Goal: Transaction & Acquisition: Purchase product/service

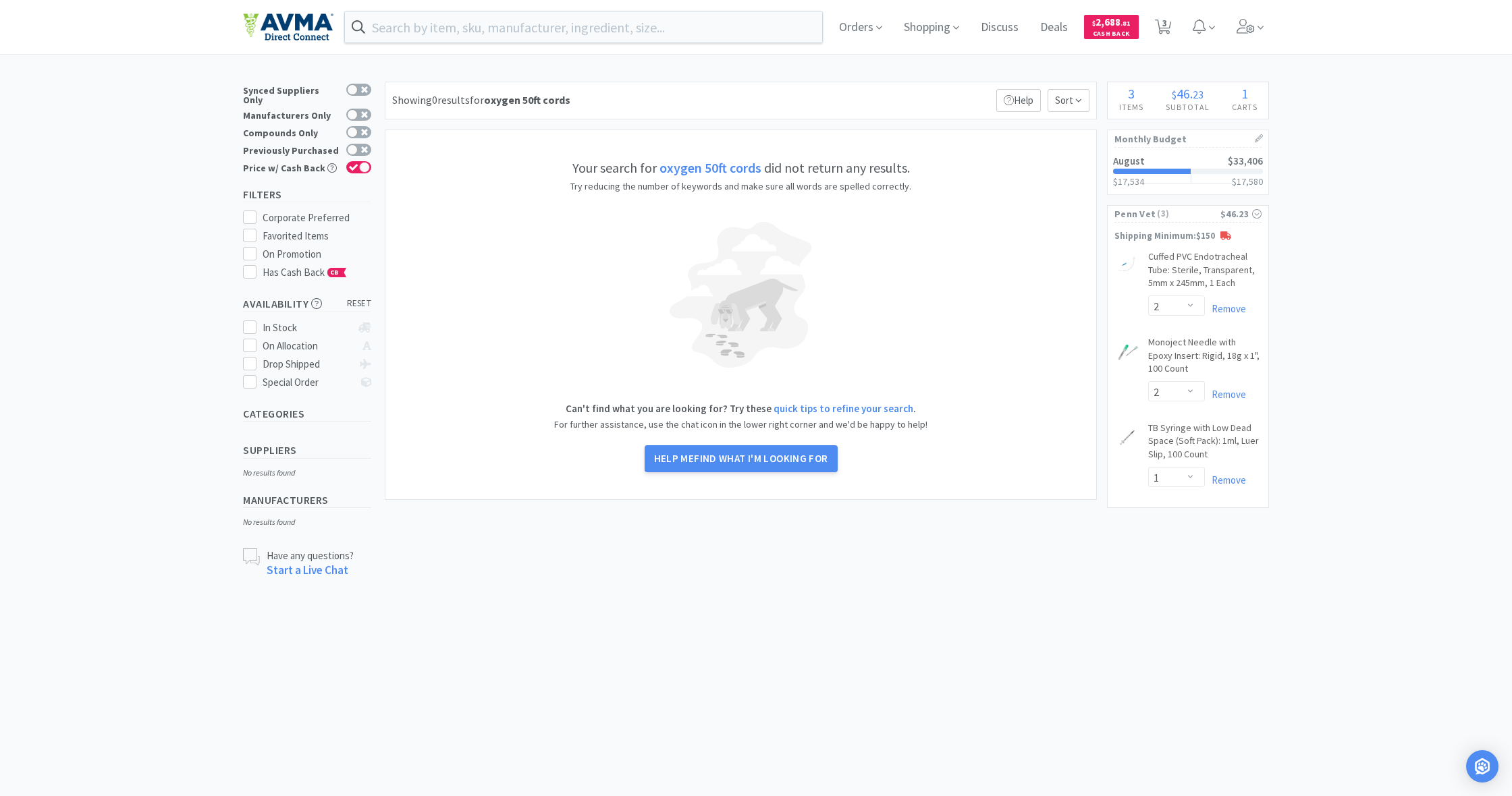
select select "2"
select select "1"
click at [928, 31] on span "Shopping" at bounding box center [932, 27] width 66 height 54
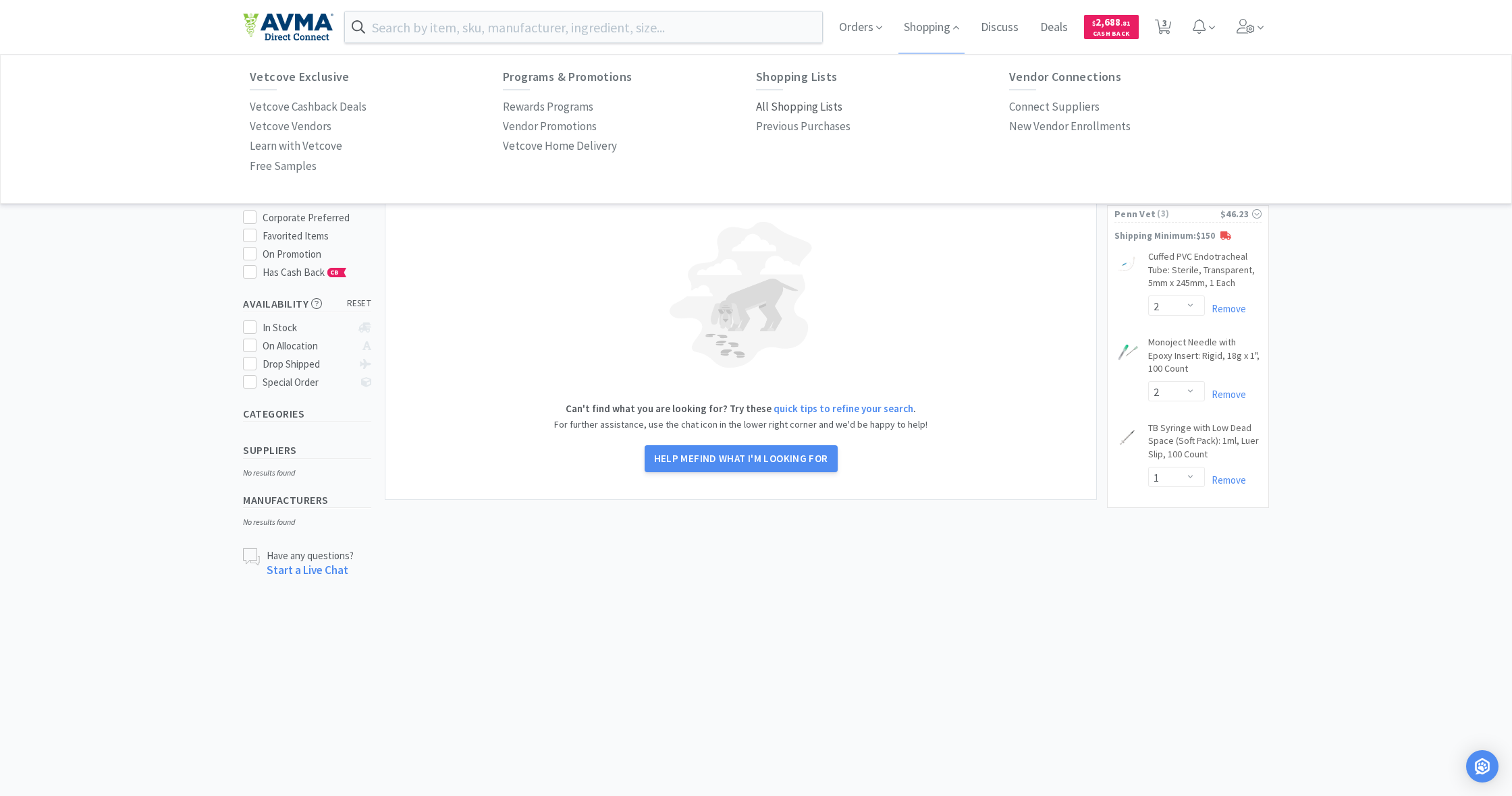
click at [791, 107] on p "All Shopping Lists" at bounding box center [799, 107] width 87 height 18
select select "2"
select select "1"
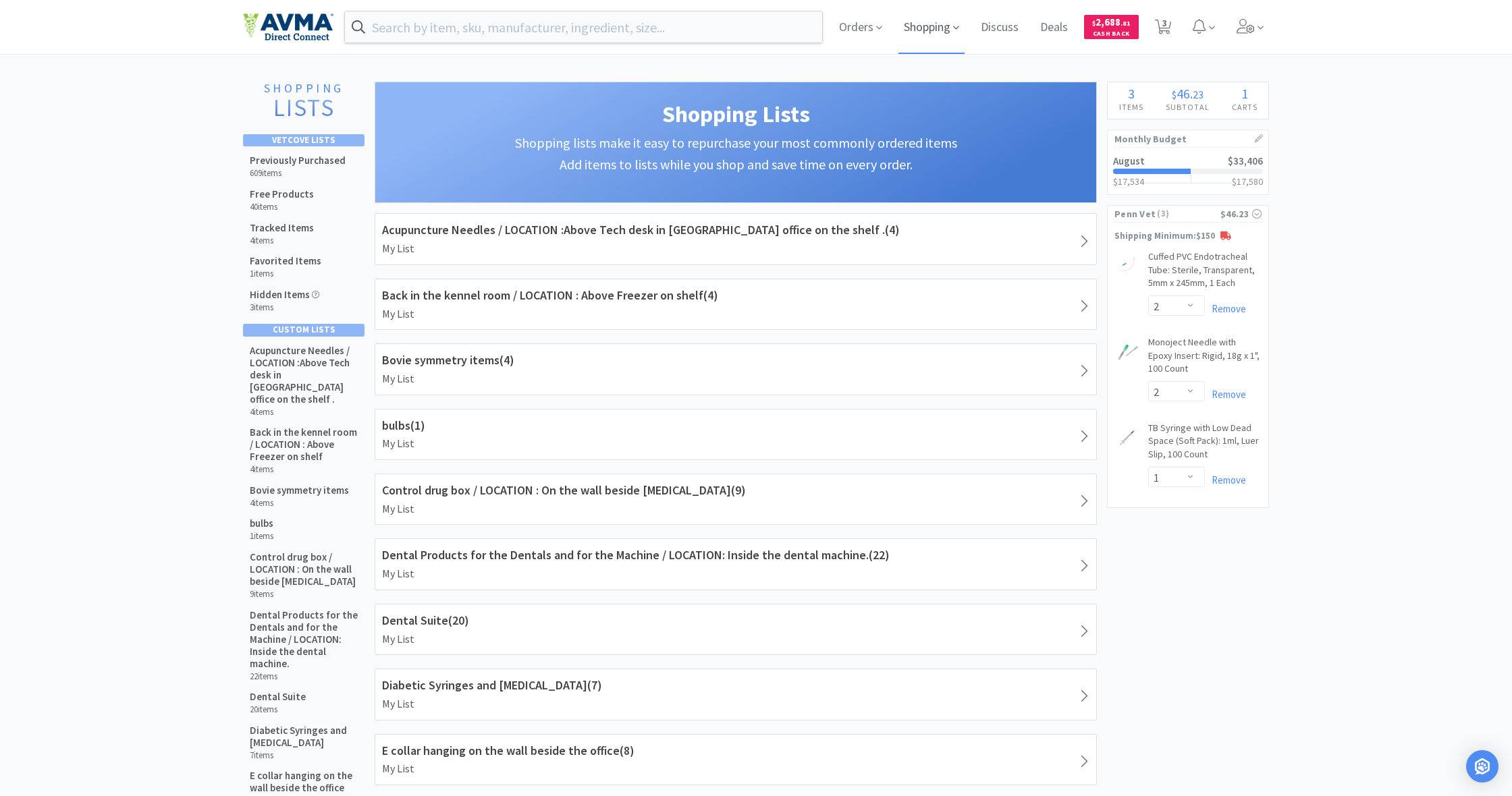
click at [932, 26] on span "Shopping" at bounding box center [932, 27] width 66 height 54
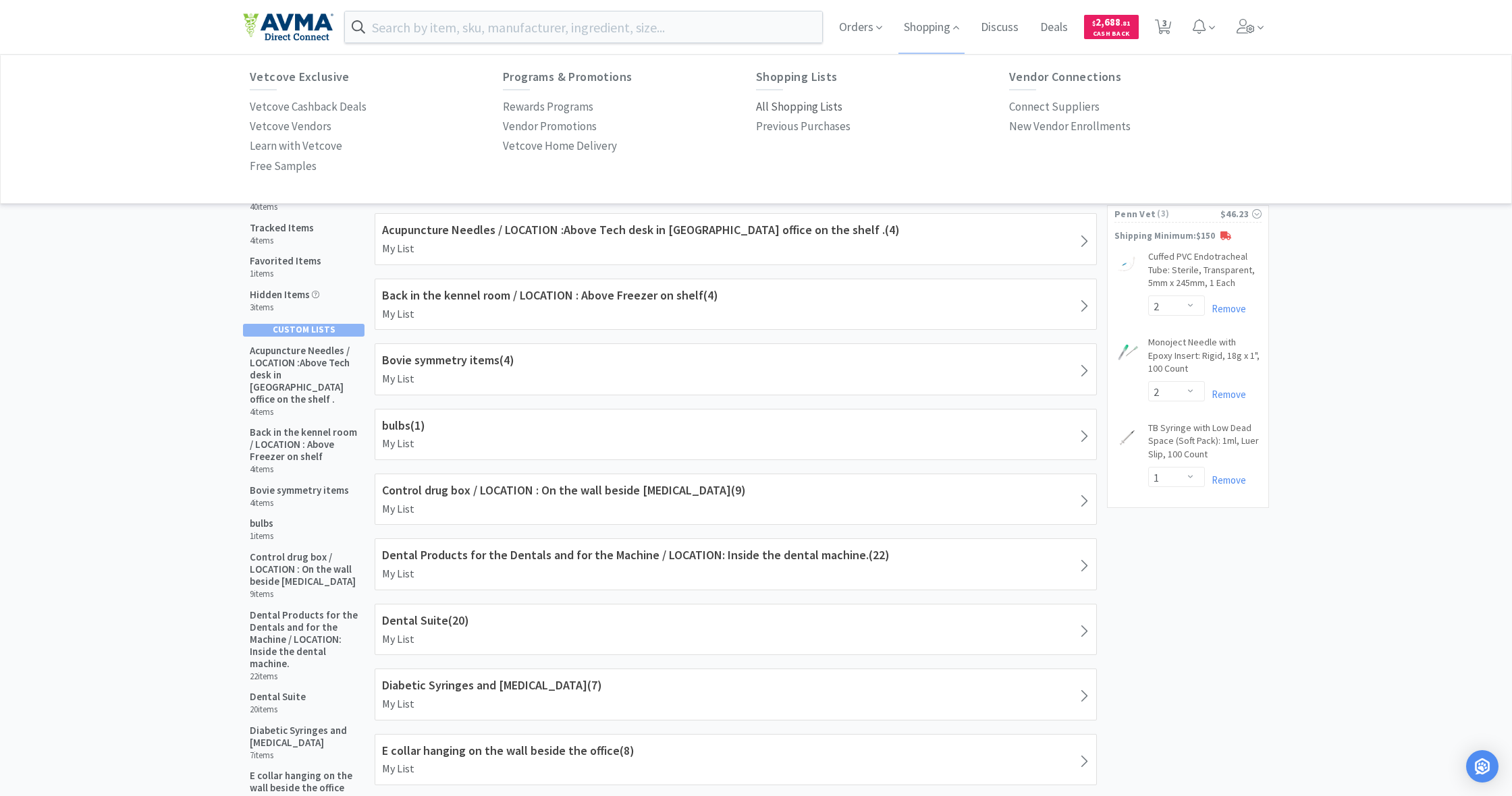
click at [811, 109] on p "All Shopping Lists" at bounding box center [799, 107] width 87 height 18
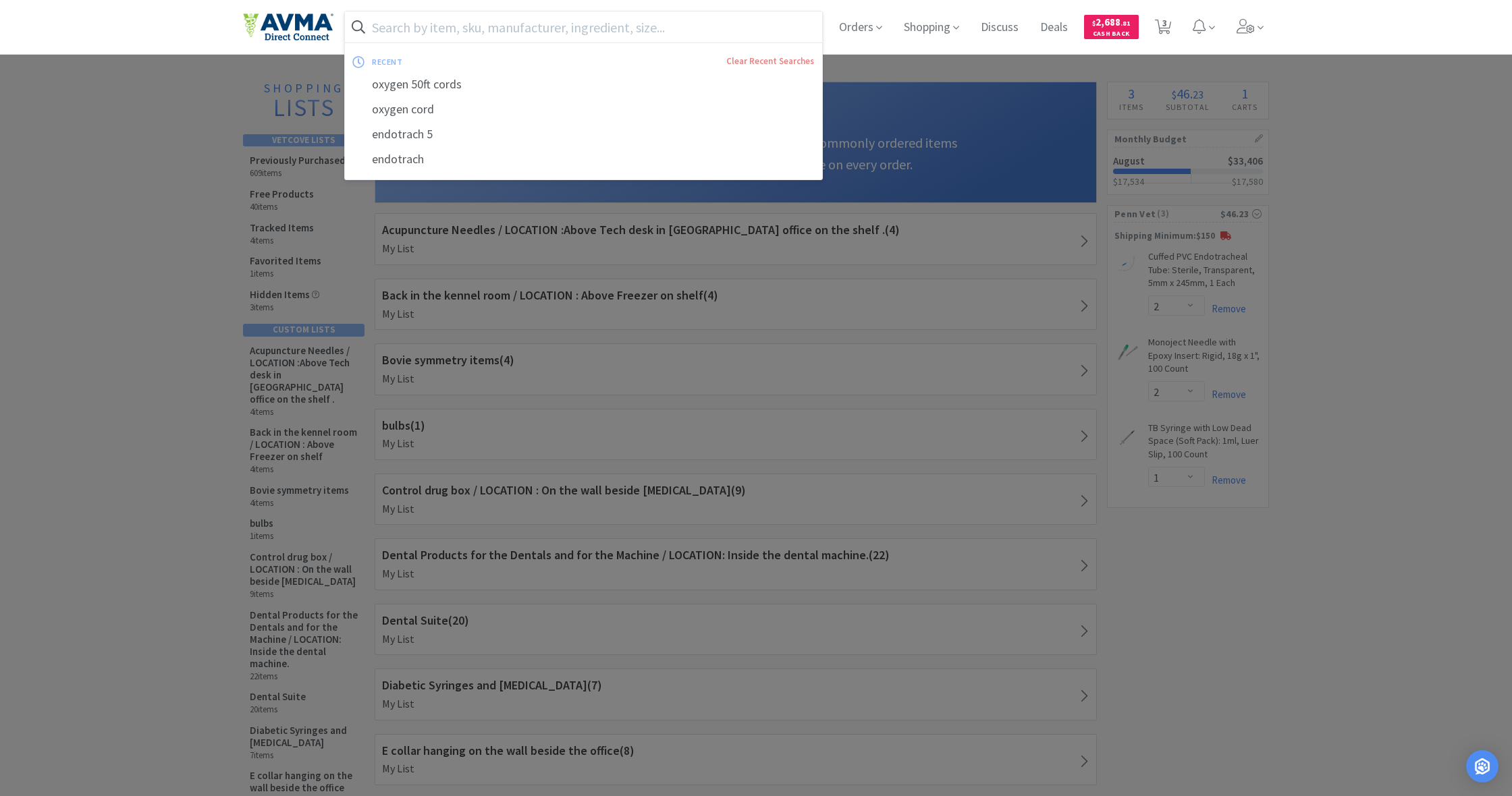
click at [444, 23] on input "text" at bounding box center [583, 26] width 477 height 31
click at [1362, 277] on div at bounding box center [756, 398] width 1512 height 796
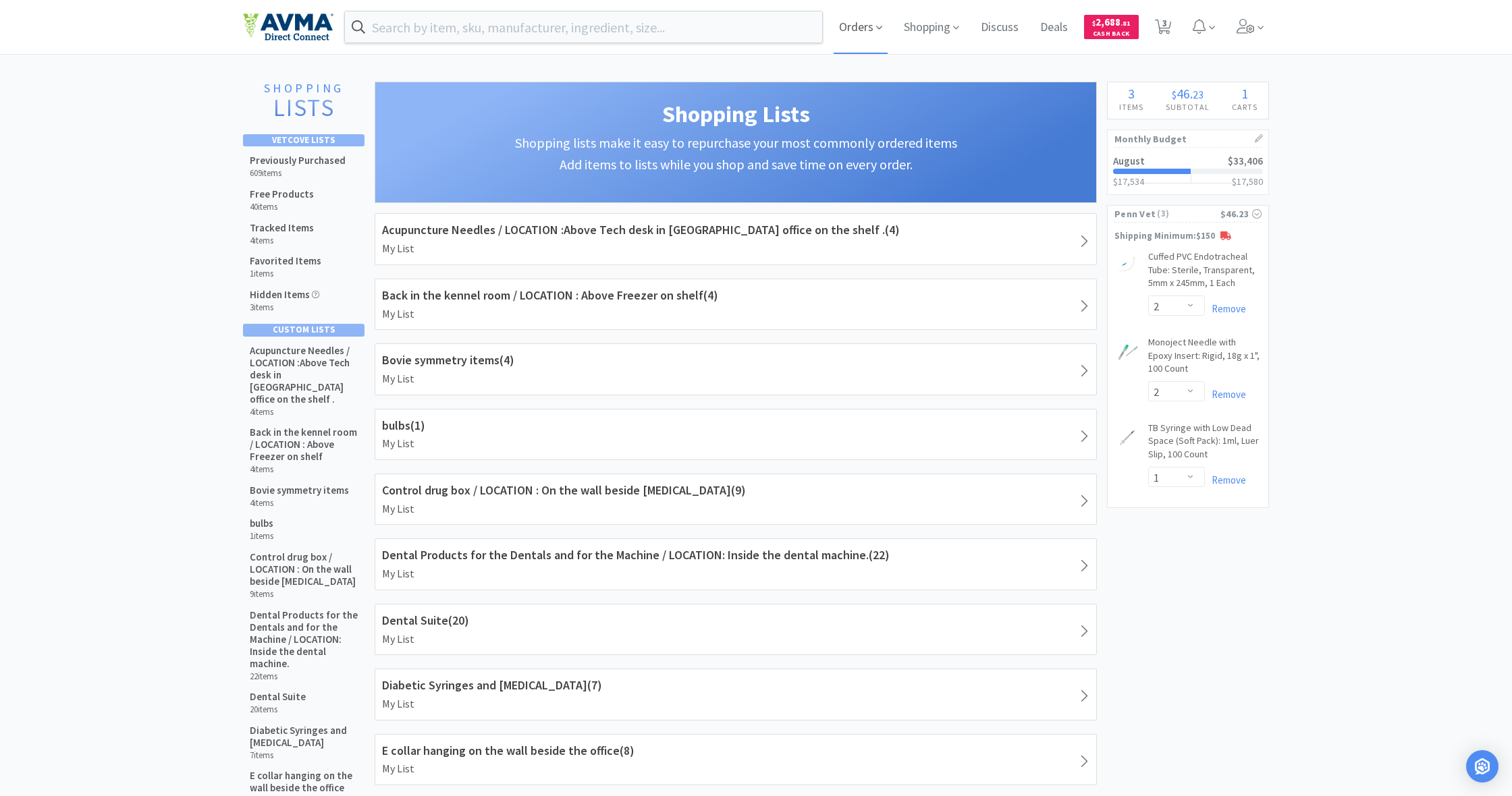
click at [858, 37] on span "Orders" at bounding box center [861, 27] width 54 height 54
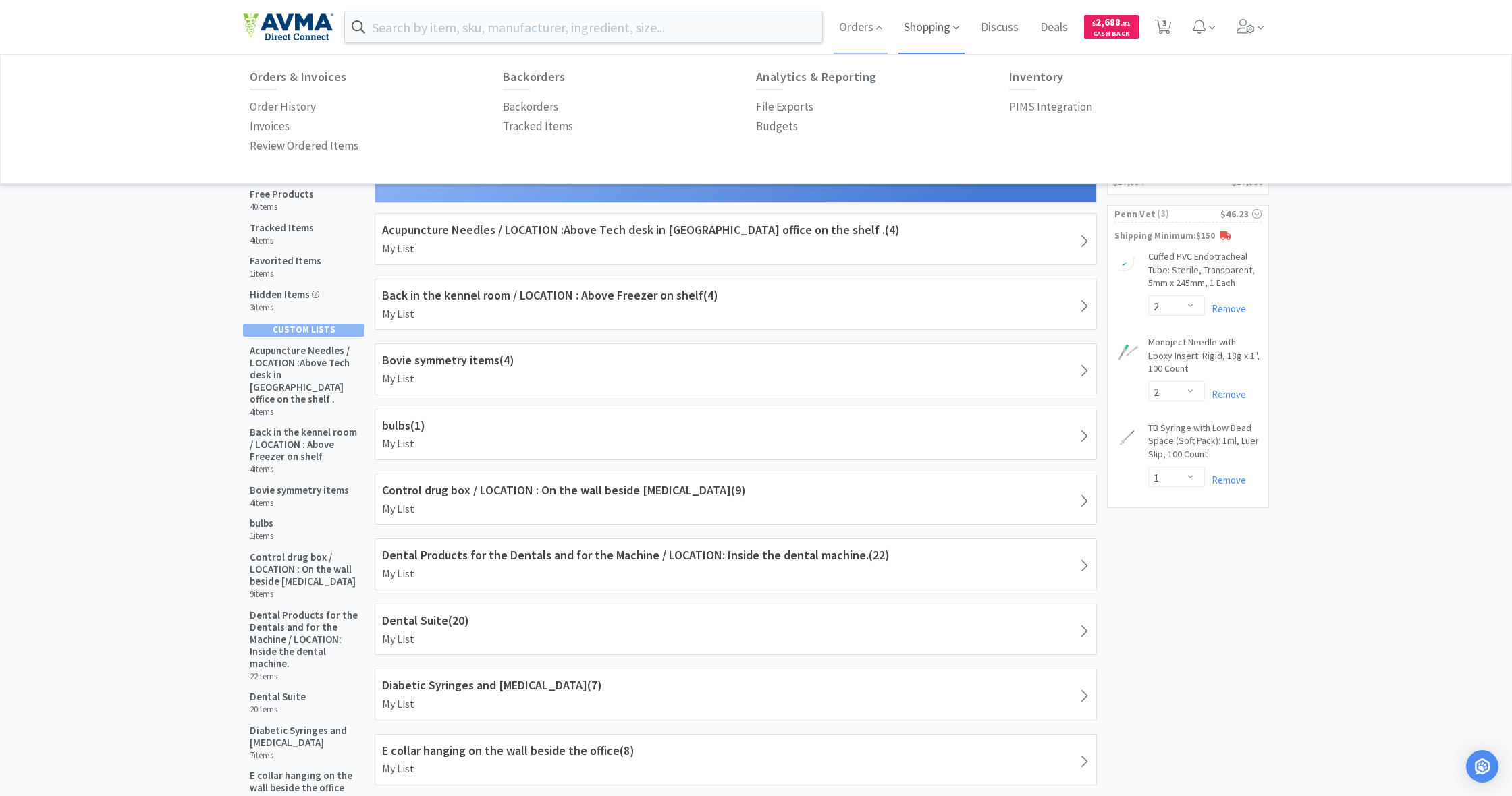
click at [928, 31] on span "Shopping" at bounding box center [932, 27] width 66 height 54
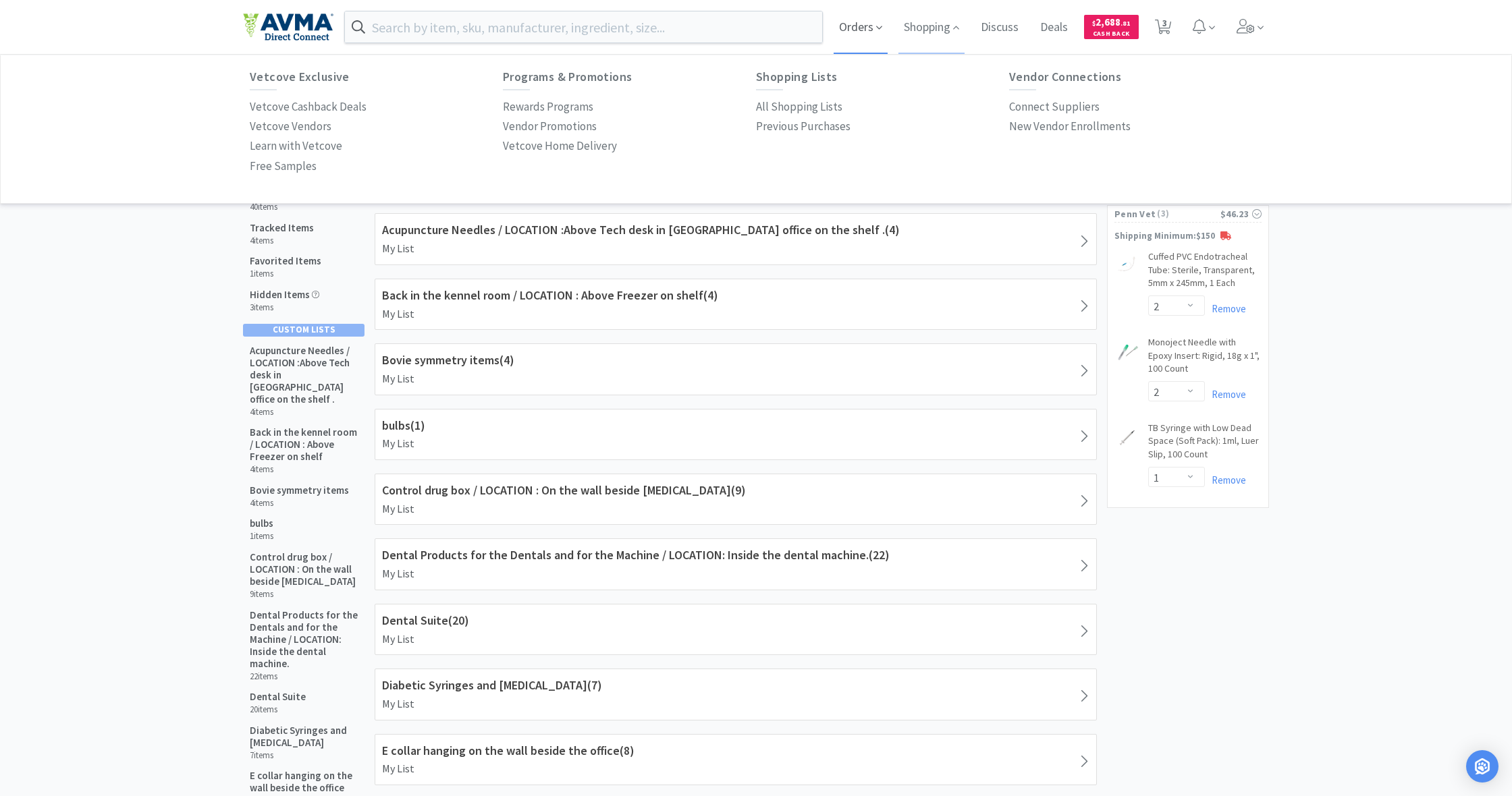
click at [851, 31] on span "Orders" at bounding box center [861, 27] width 54 height 54
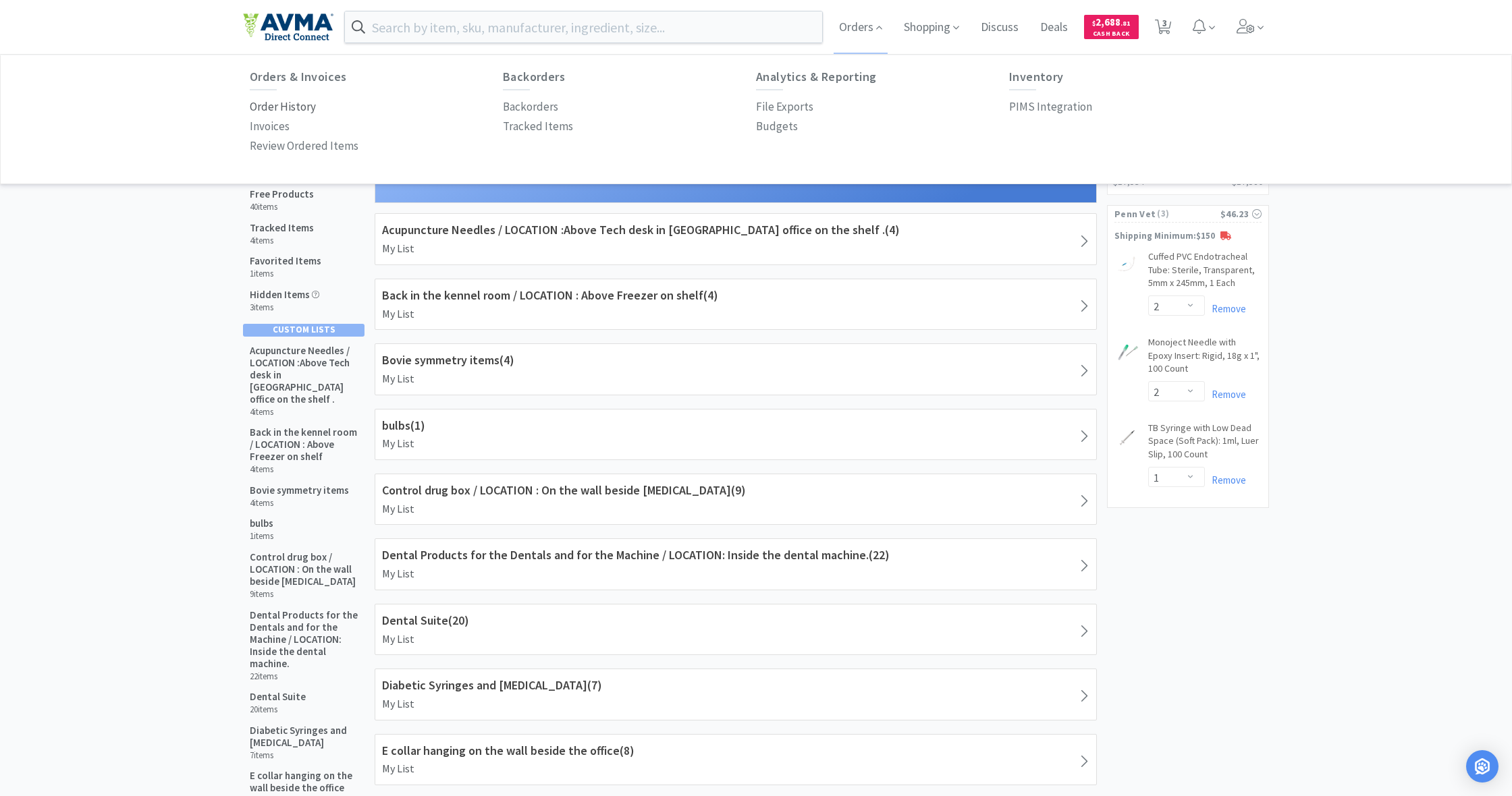
click at [284, 104] on p "Order History" at bounding box center [283, 107] width 66 height 18
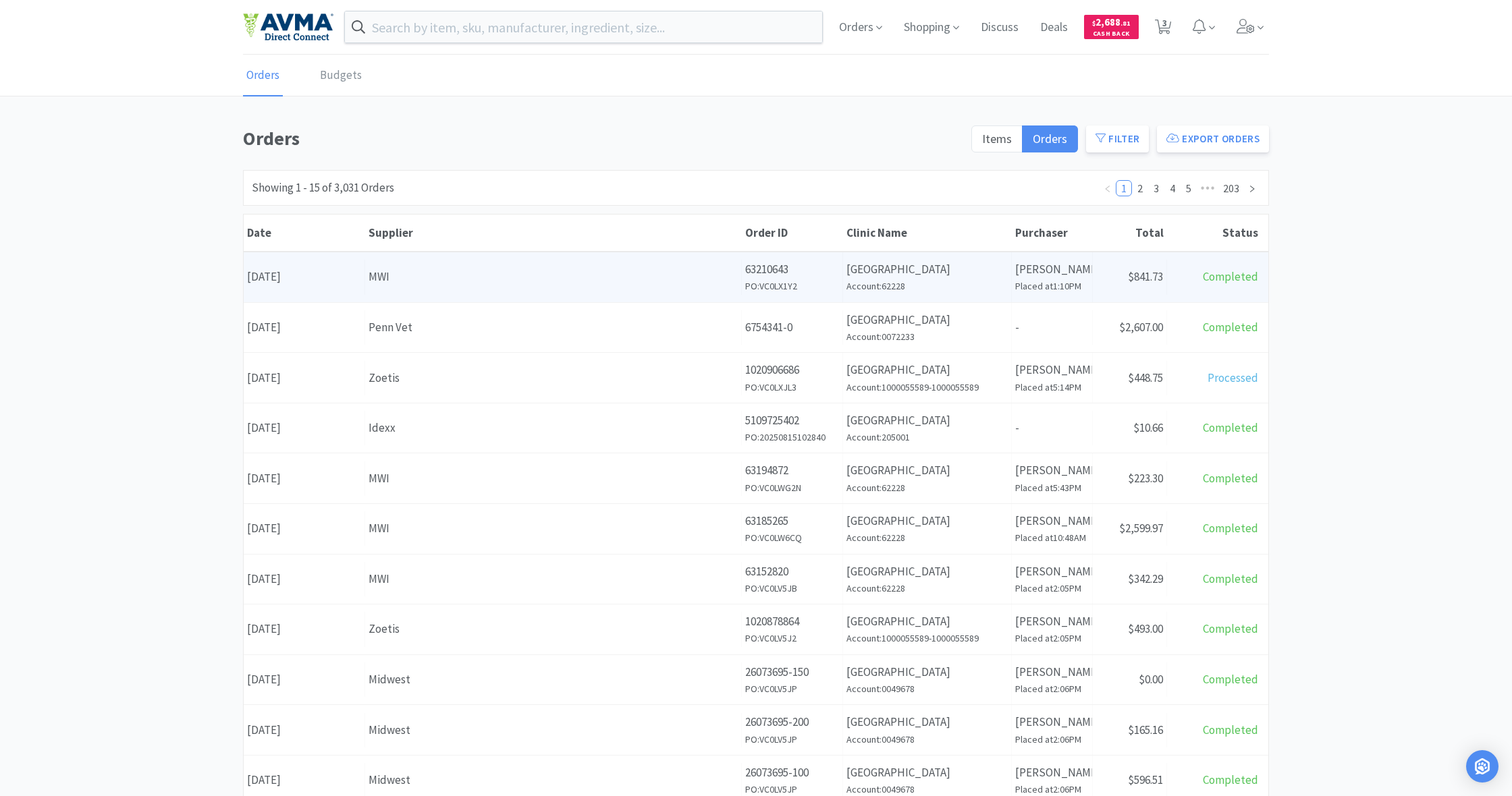
click at [574, 288] on div "Supplier MWI" at bounding box center [553, 276] width 376 height 34
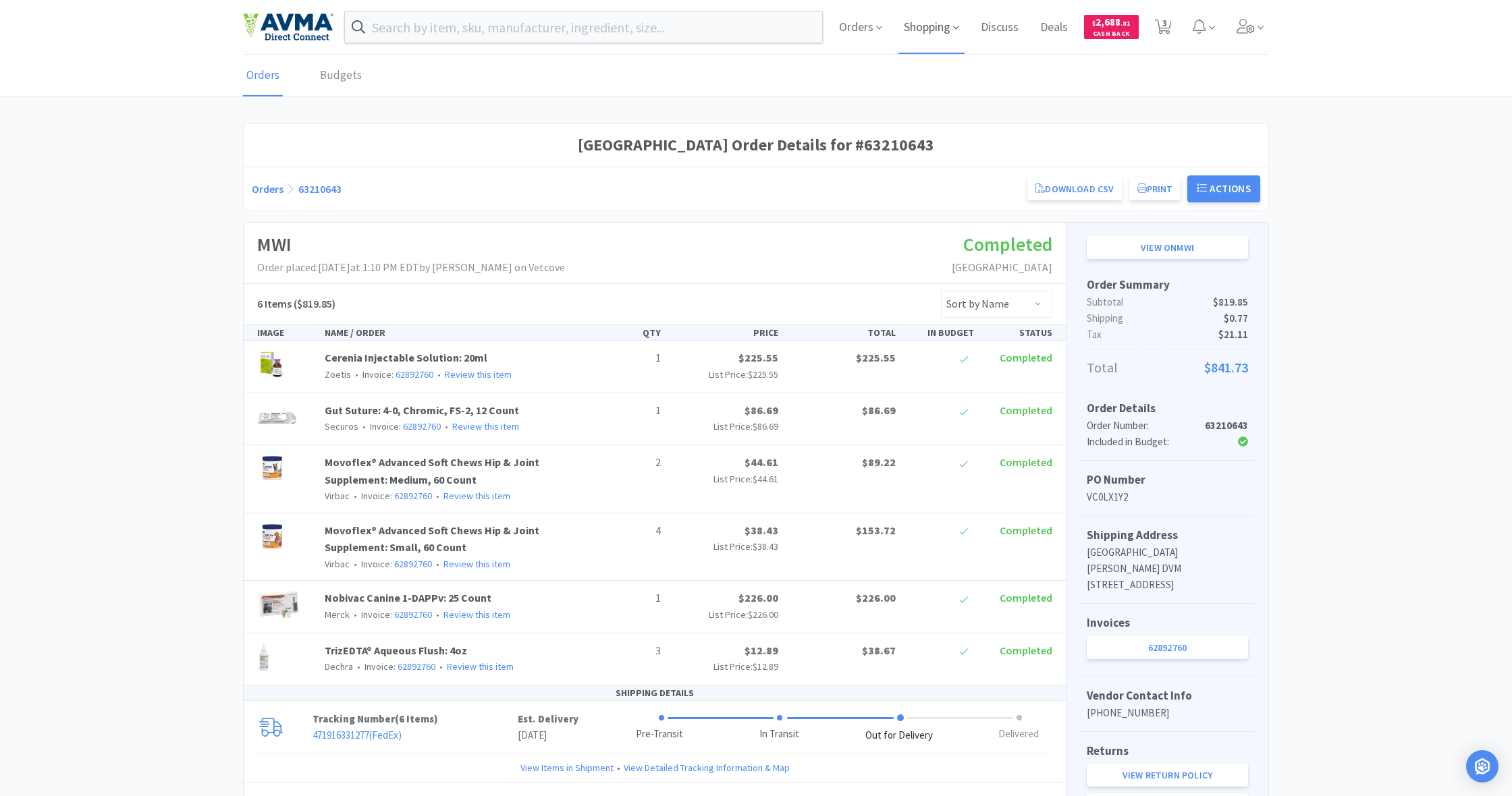
drag, startPoint x: 932, startPoint y: 27, endPoint x: 946, endPoint y: 30, distance: 14.3
click at [932, 27] on span "Shopping" at bounding box center [932, 27] width 66 height 54
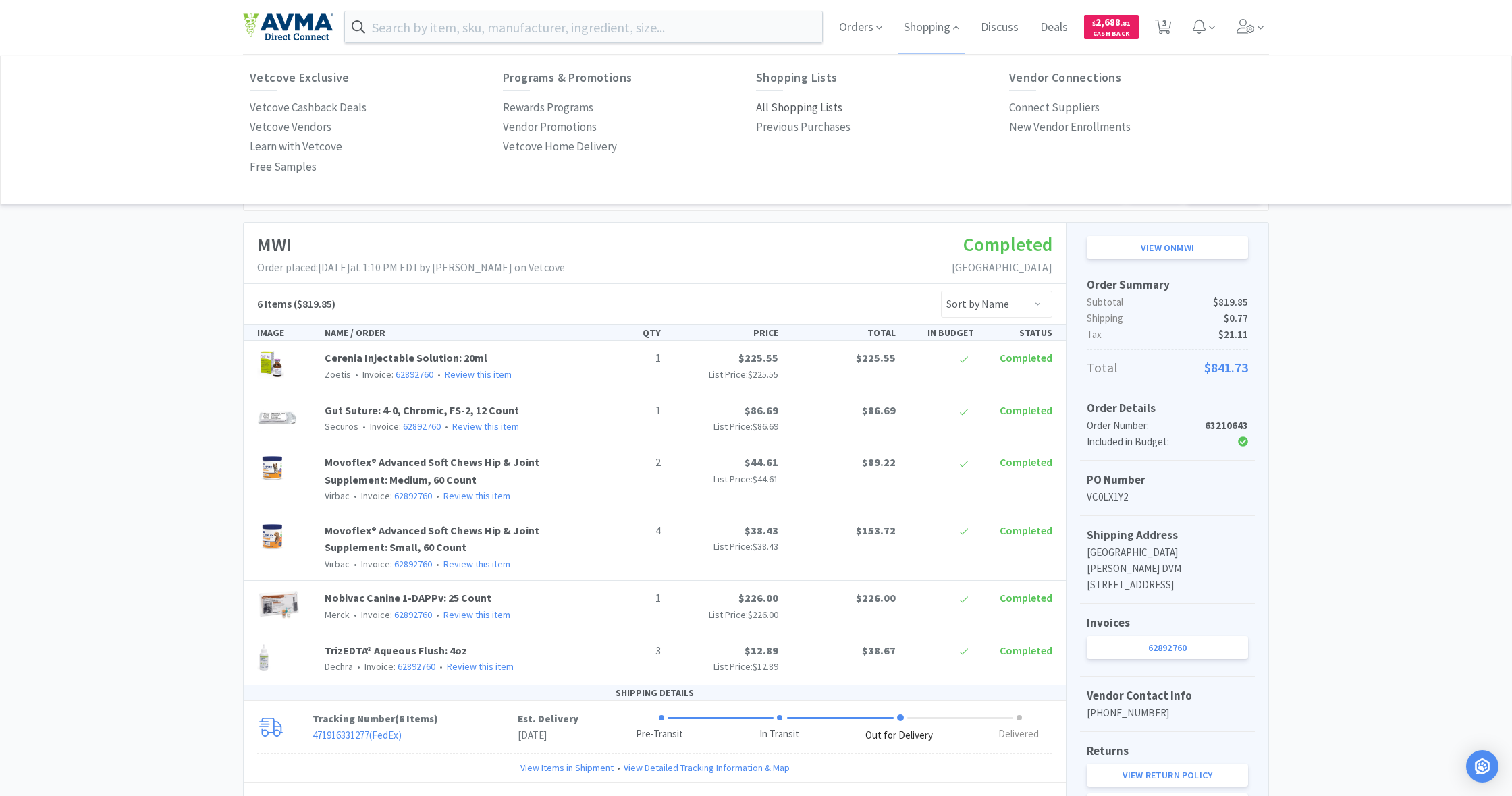
click at [787, 110] on p "All Shopping Lists" at bounding box center [799, 108] width 87 height 18
select select "2"
select select "1"
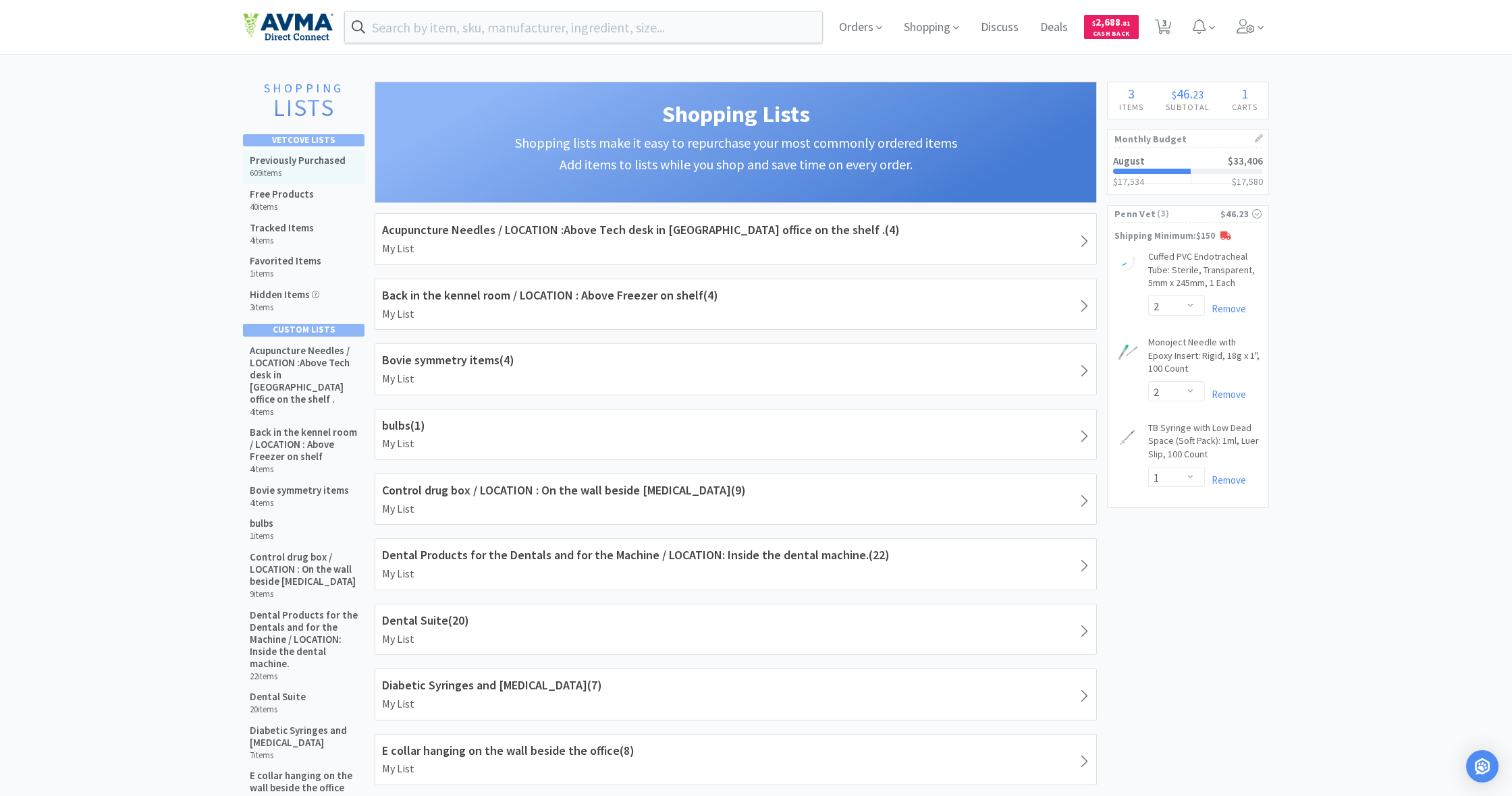
click at [286, 161] on h5 "Previously Purchased" at bounding box center [298, 161] width 96 height 12
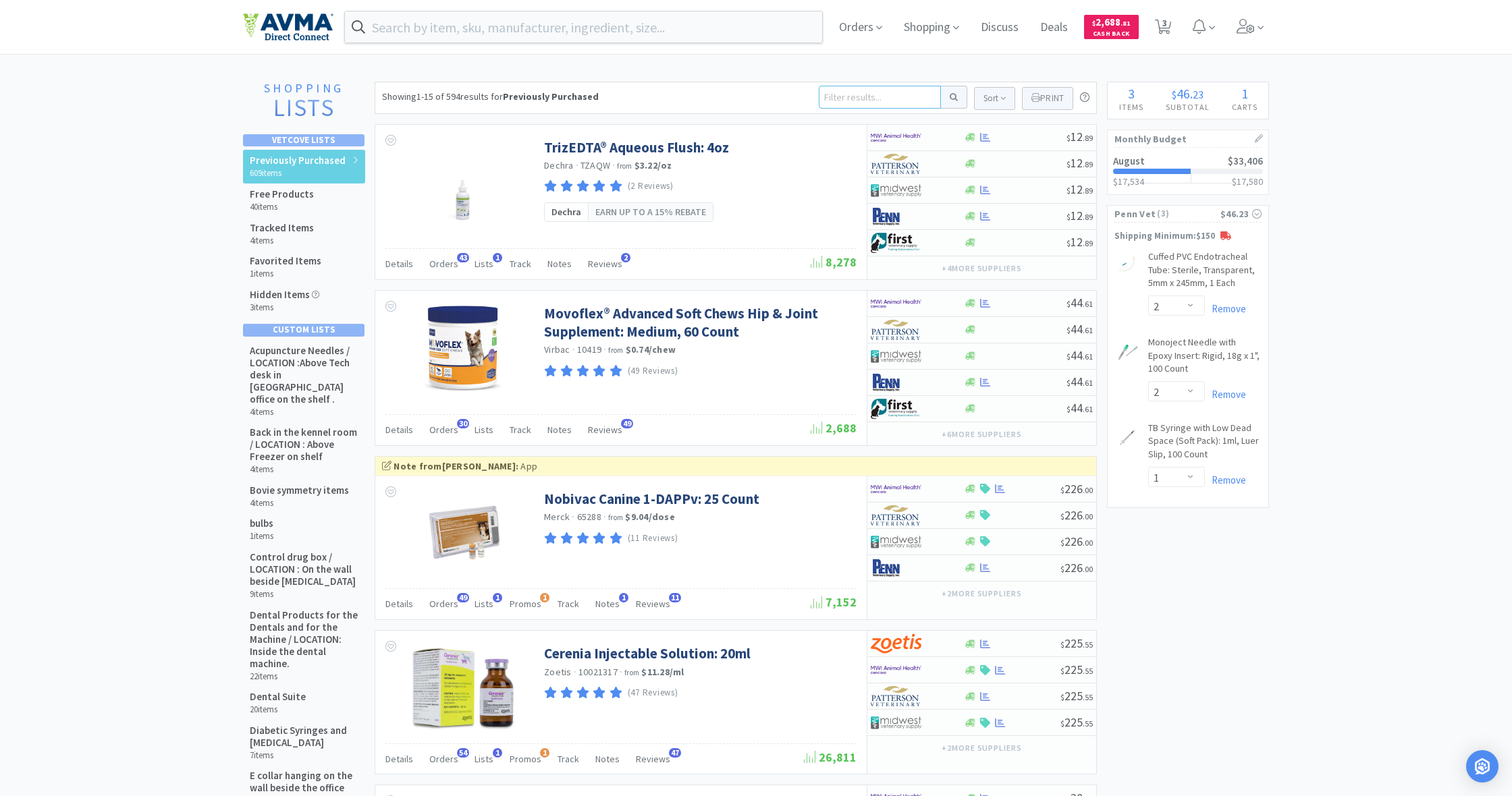
click at [860, 99] on input at bounding box center [880, 97] width 122 height 23
type input "bord"
click at [952, 97] on button at bounding box center [954, 97] width 26 height 23
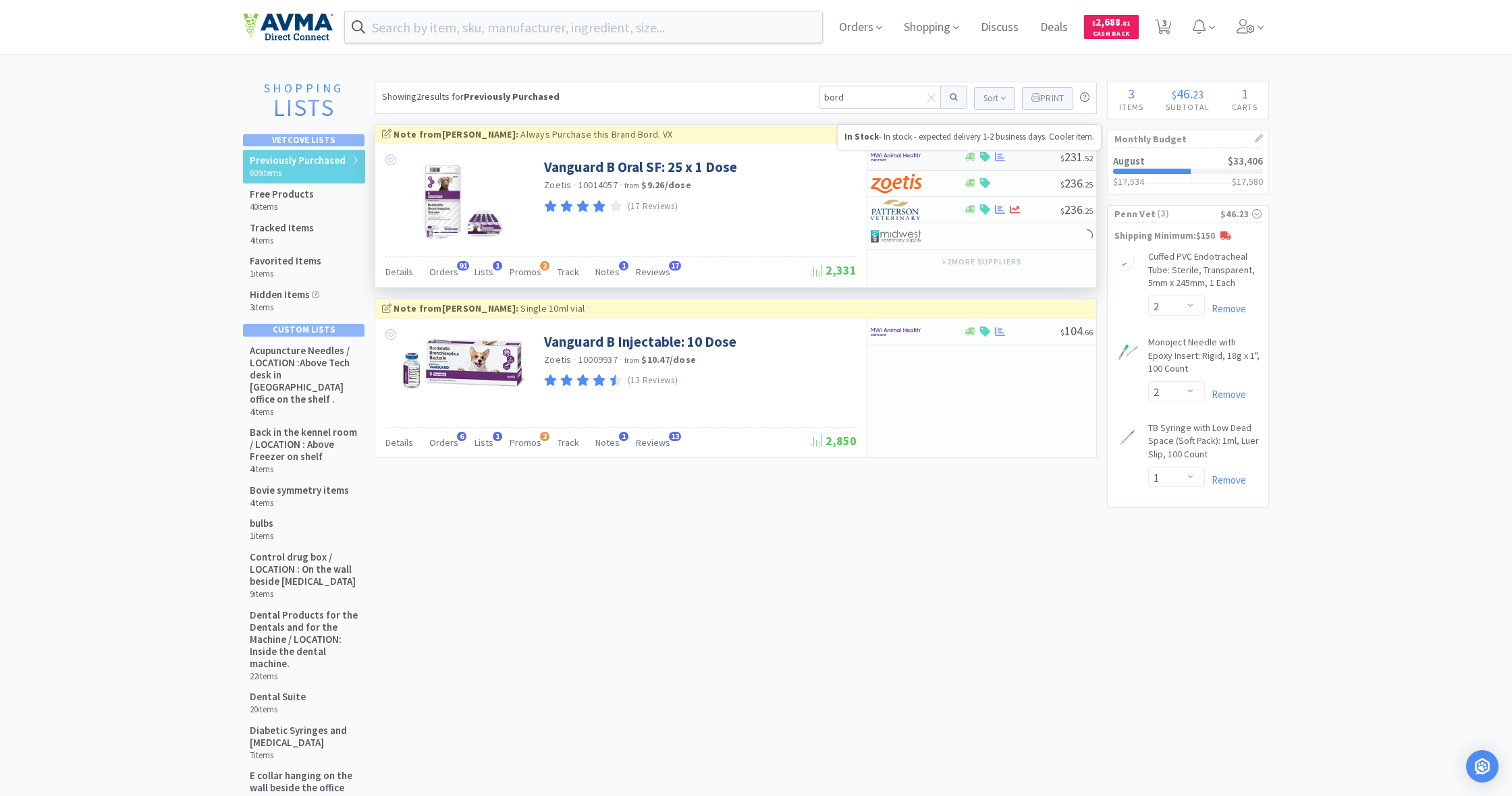
click at [970, 160] on icon at bounding box center [970, 157] width 10 height 10
select select "1"
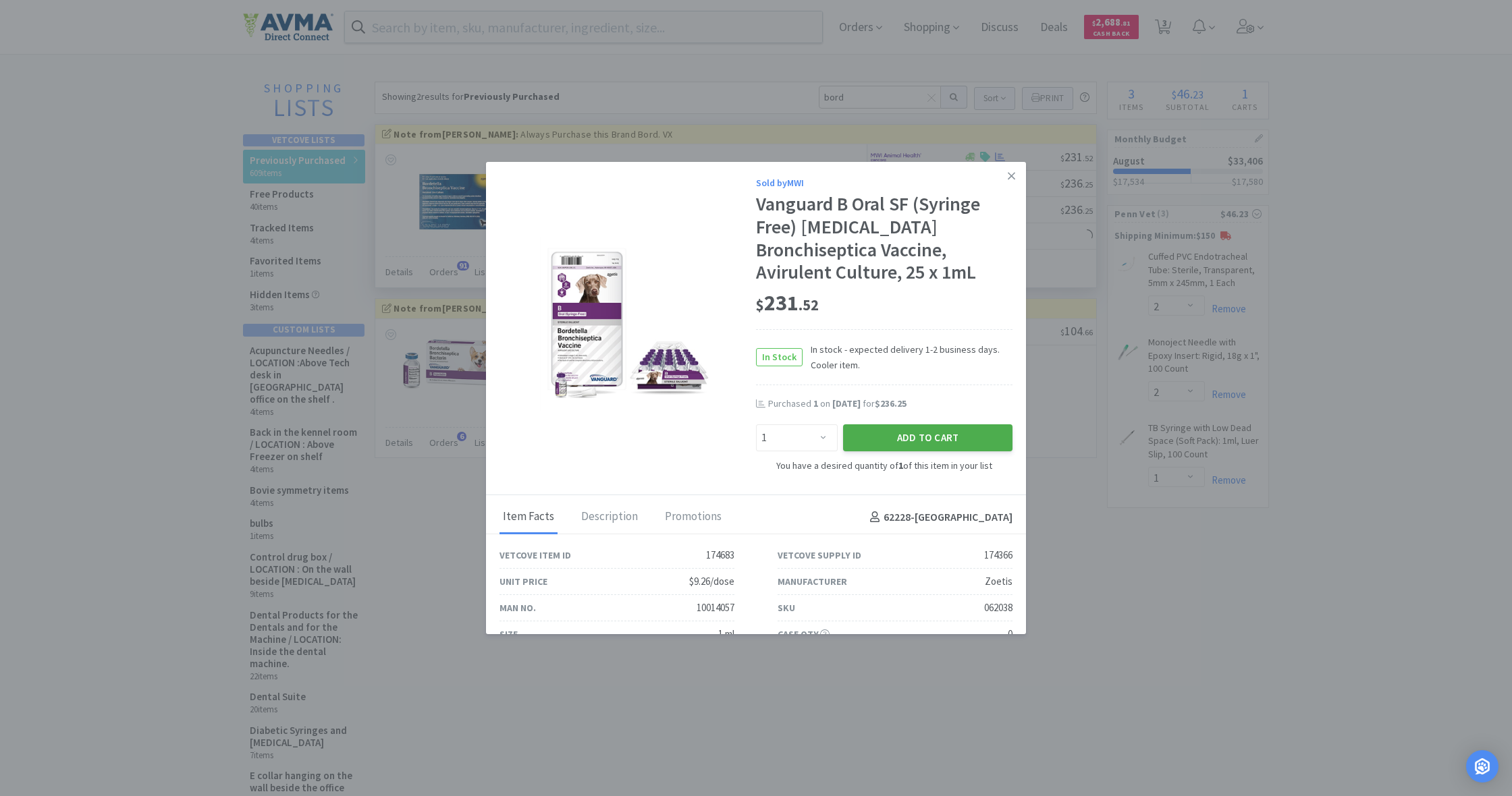
click at [935, 432] on button "Add to Cart" at bounding box center [928, 437] width 170 height 27
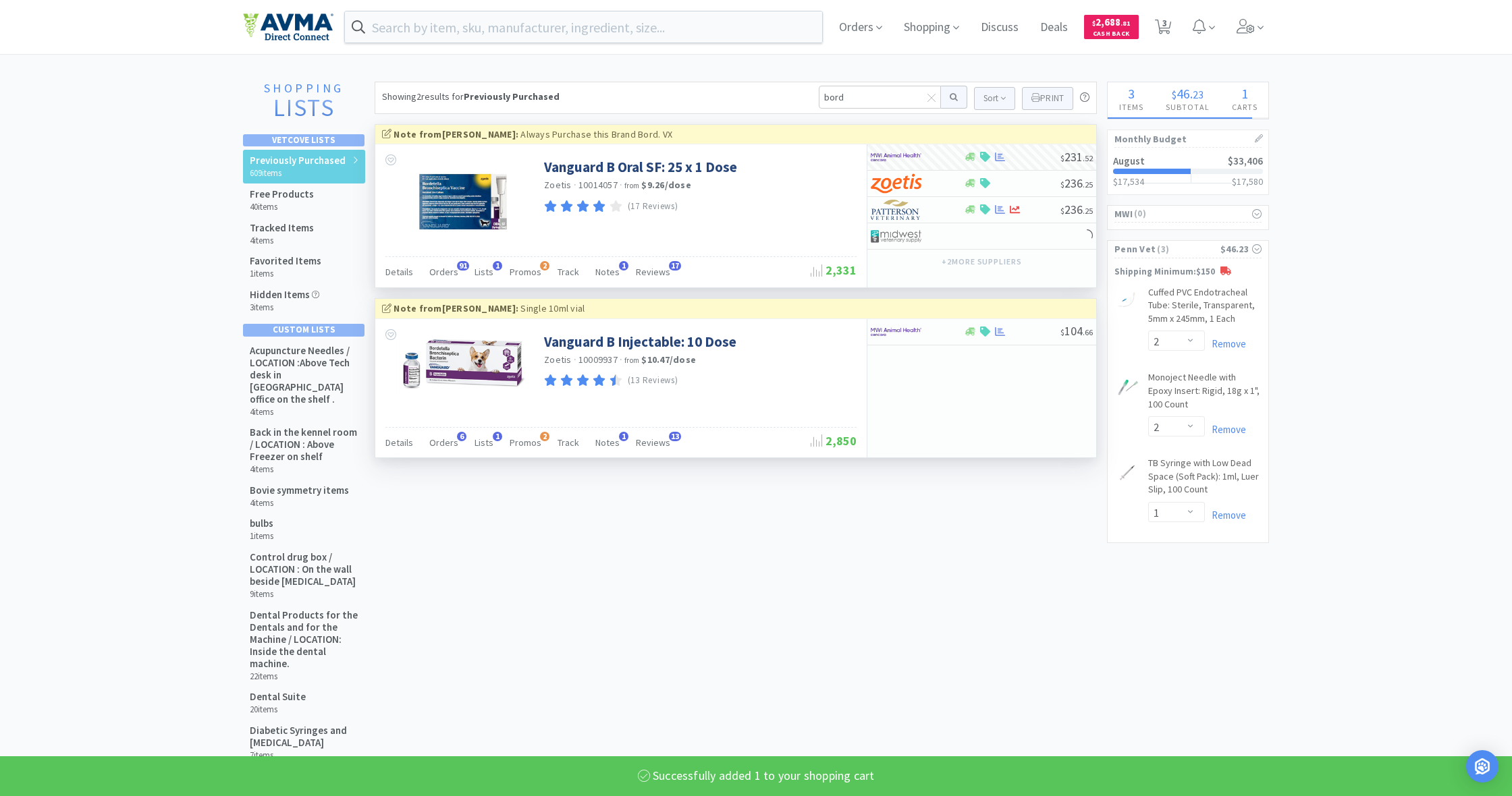
select select "1"
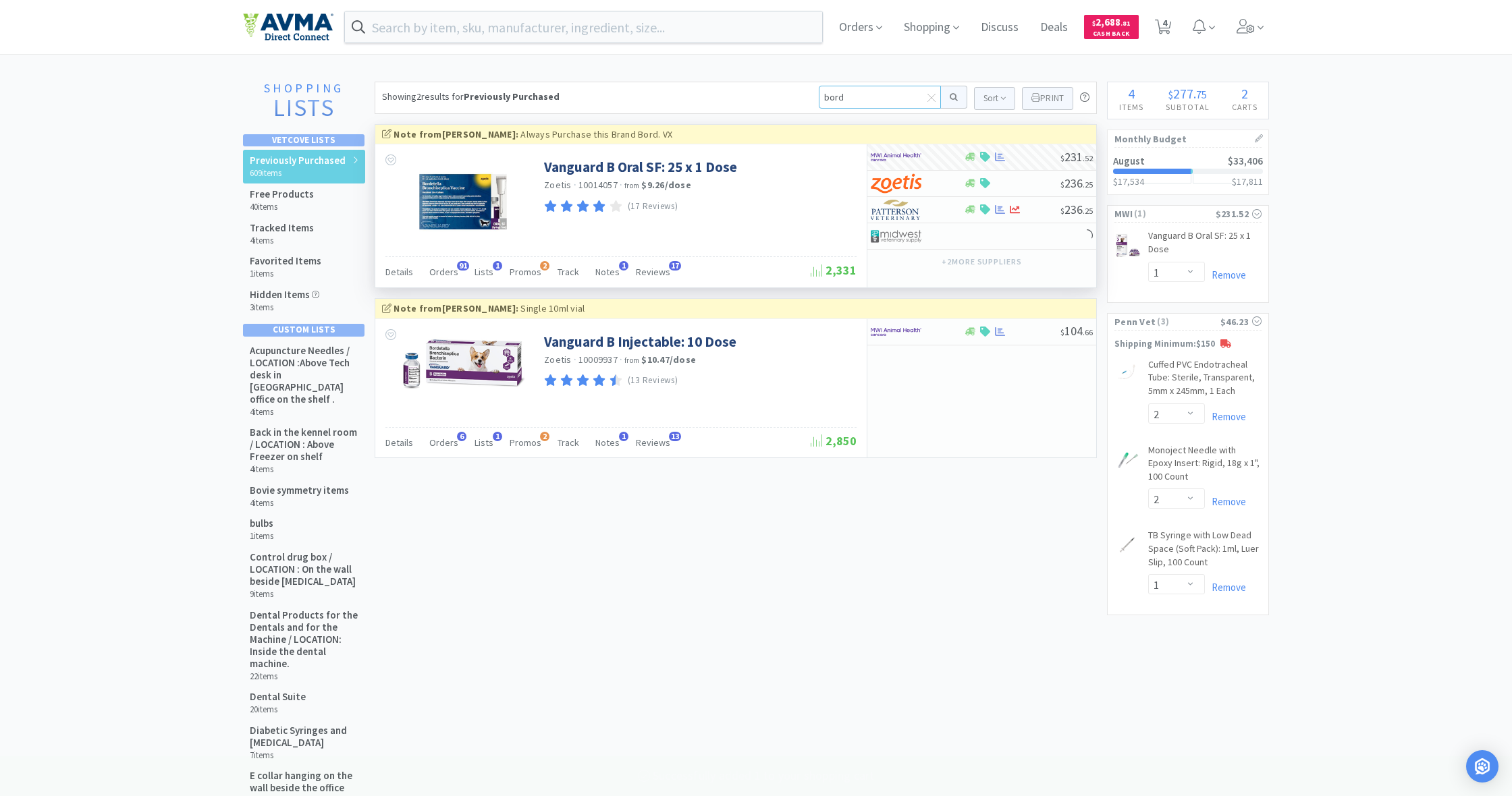
drag, startPoint x: 844, startPoint y: 97, endPoint x: 786, endPoint y: 93, distance: 58.1
click at [786, 93] on div "Showing 2 results for Previously Purchased bord Sort Print Previously Purchased…" at bounding box center [735, 97] width 722 height 32
type input "dhpp"
drag, startPoint x: 857, startPoint y: 99, endPoint x: 788, endPoint y: 94, distance: 69.2
click at [788, 94] on div "Showing 2 results for Previously Purchased dhpp Sort Print Previously Purchased…" at bounding box center [735, 97] width 722 height 32
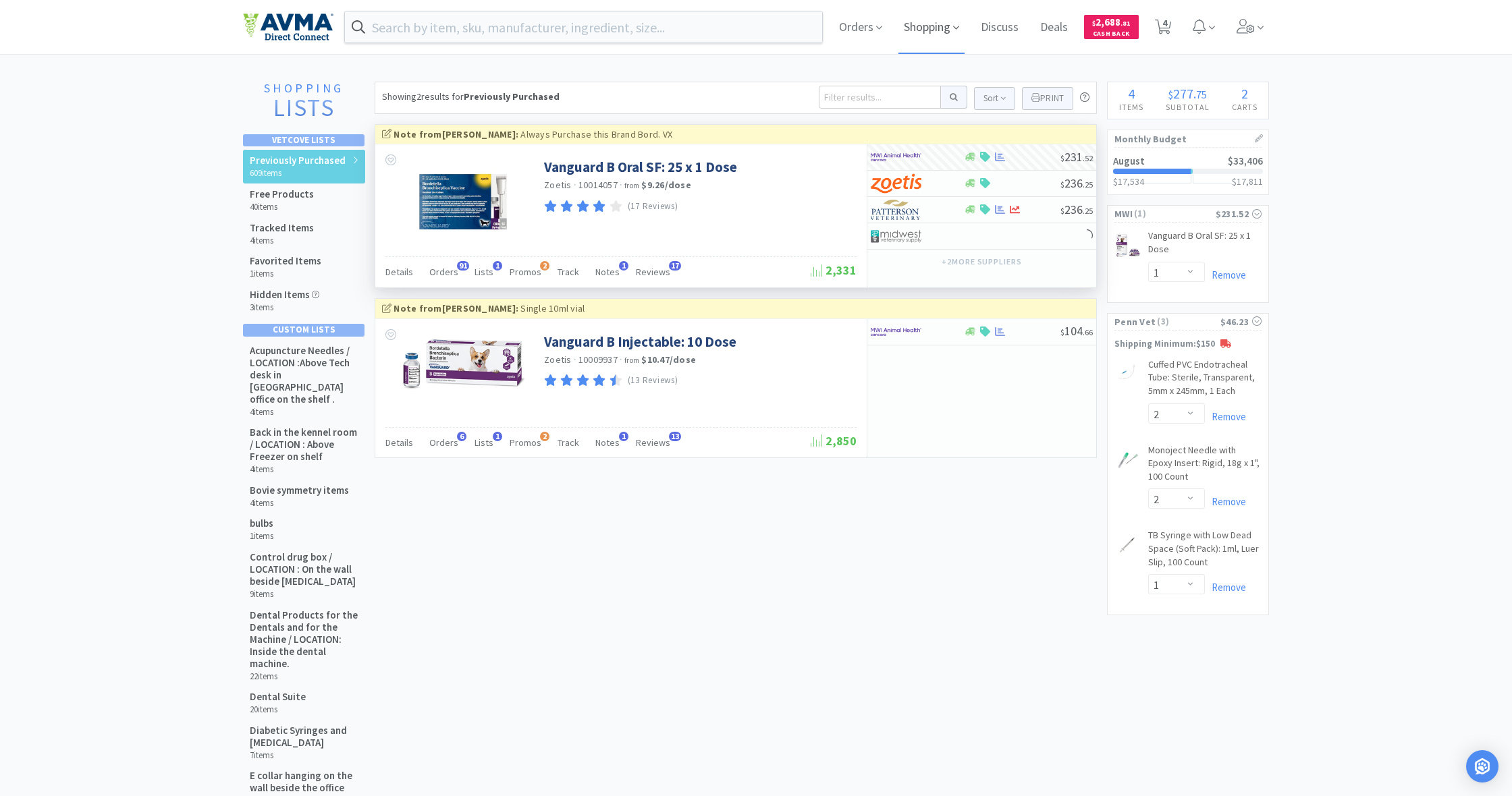
click at [931, 33] on span "Shopping" at bounding box center [932, 27] width 66 height 54
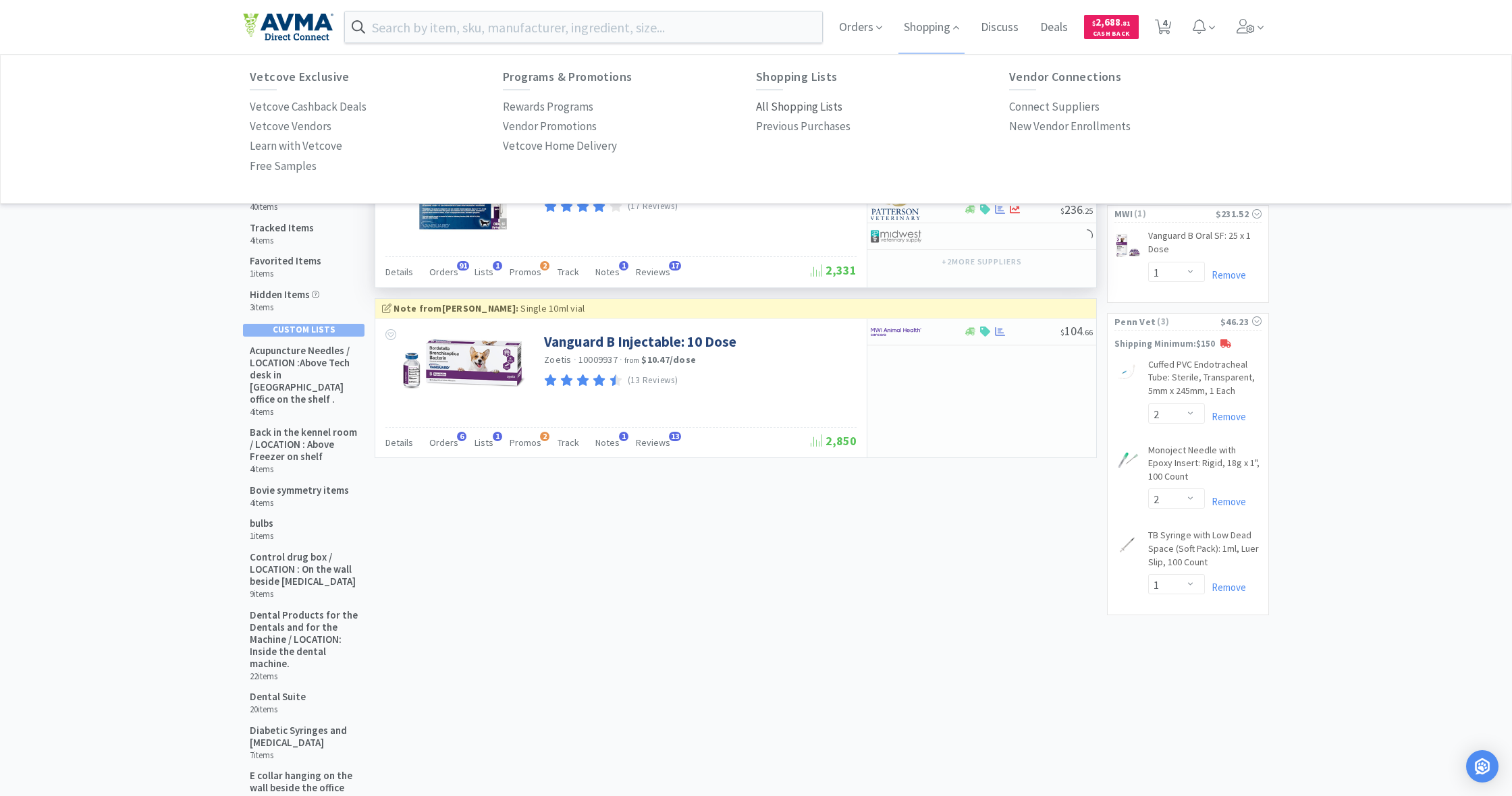
click at [802, 101] on p "All Shopping Lists" at bounding box center [799, 107] width 87 height 18
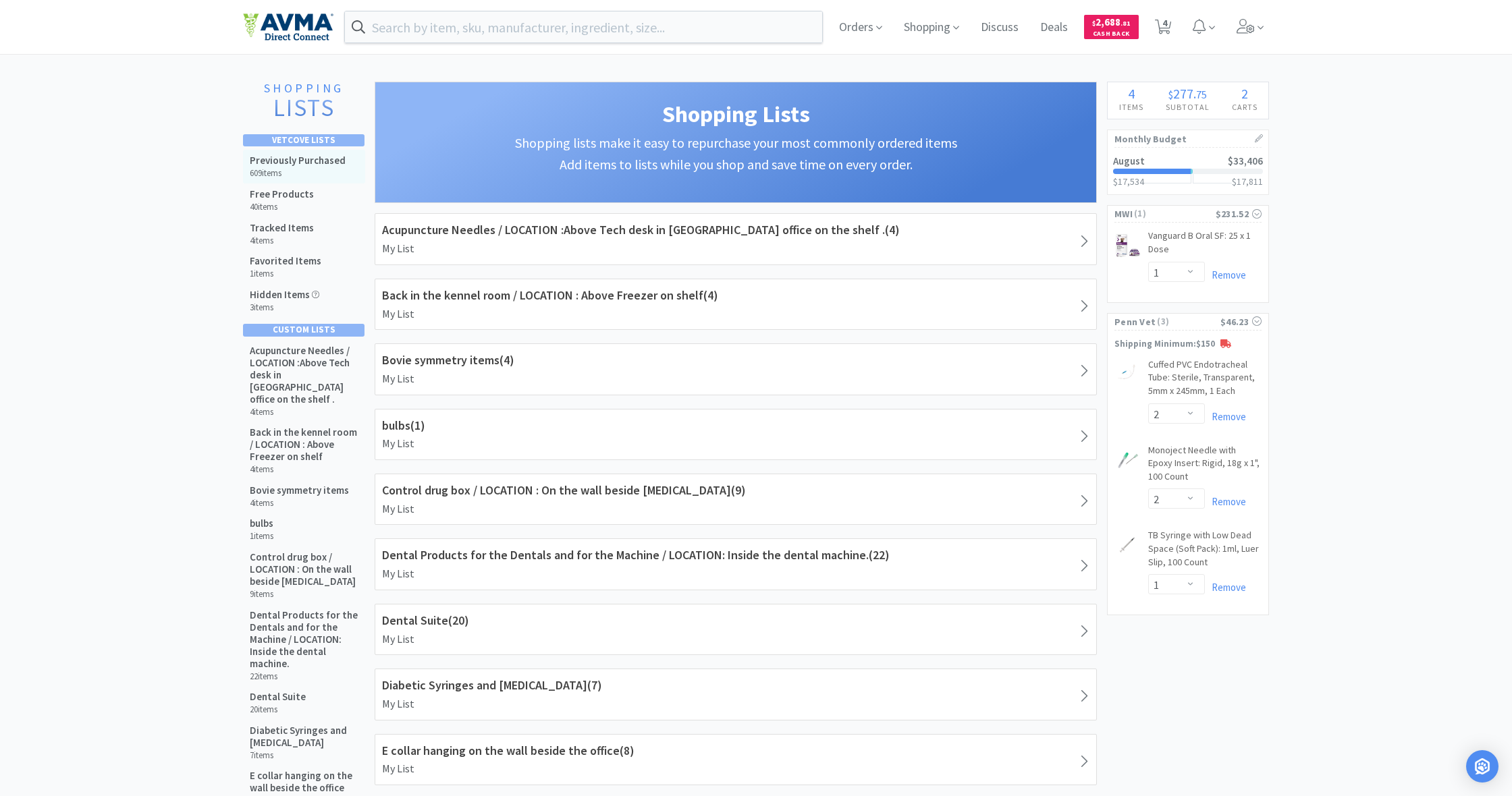
click at [273, 160] on h5 "Previously Purchased" at bounding box center [298, 161] width 96 height 12
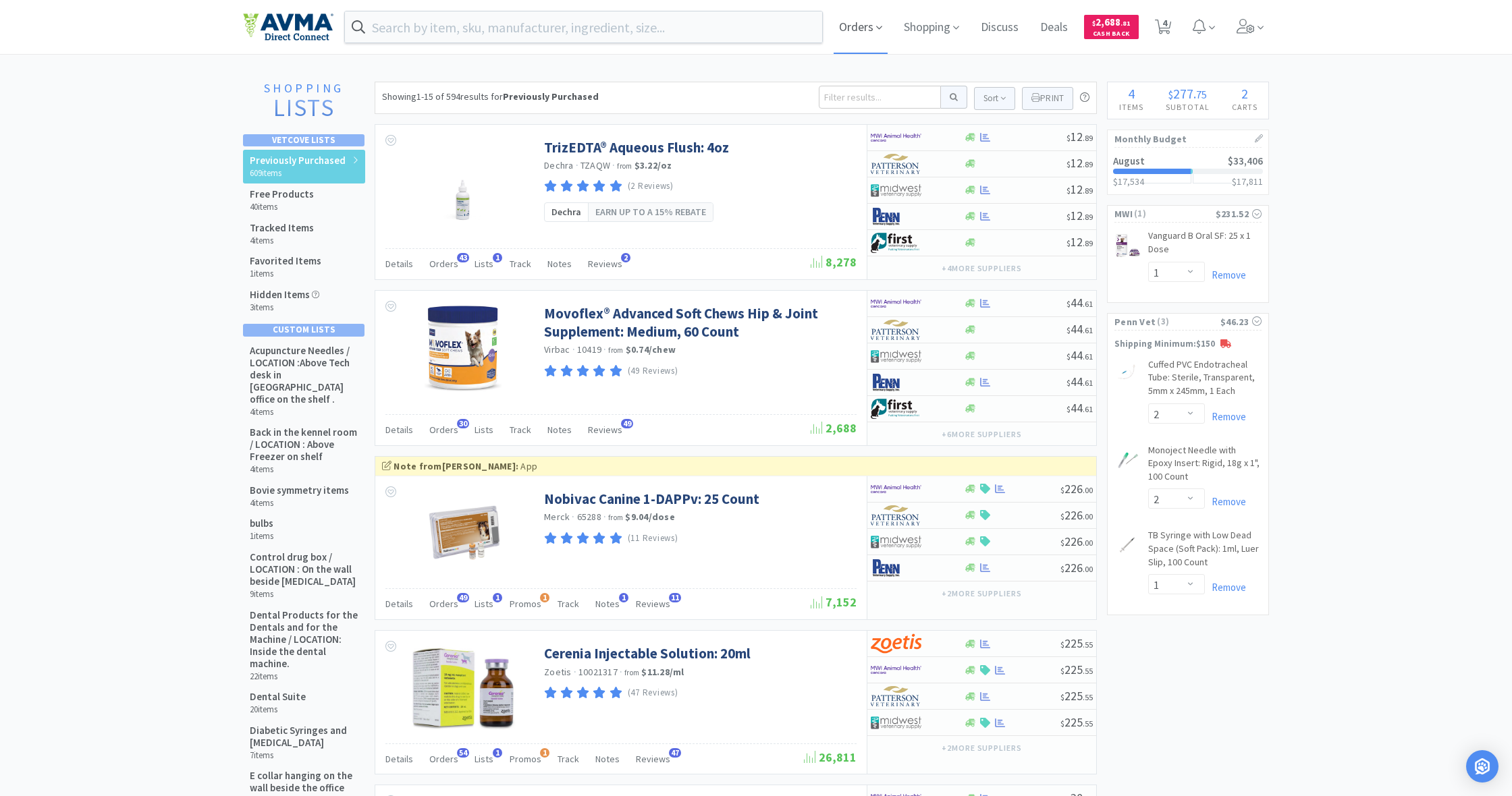
click at [854, 28] on span "Orders" at bounding box center [861, 27] width 54 height 54
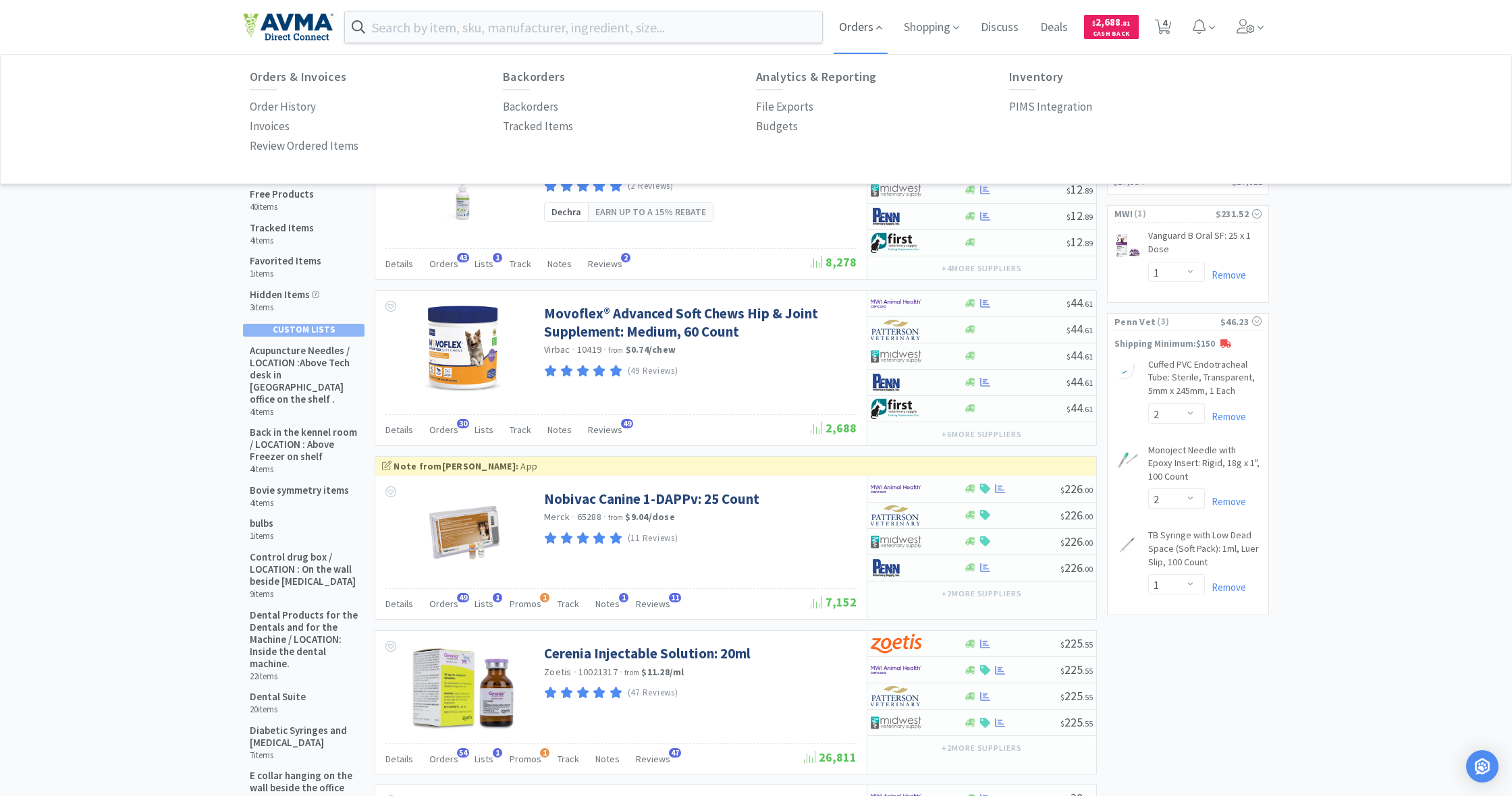
scroll to position [4, 0]
click at [777, 125] on p "Budgets" at bounding box center [777, 124] width 42 height 18
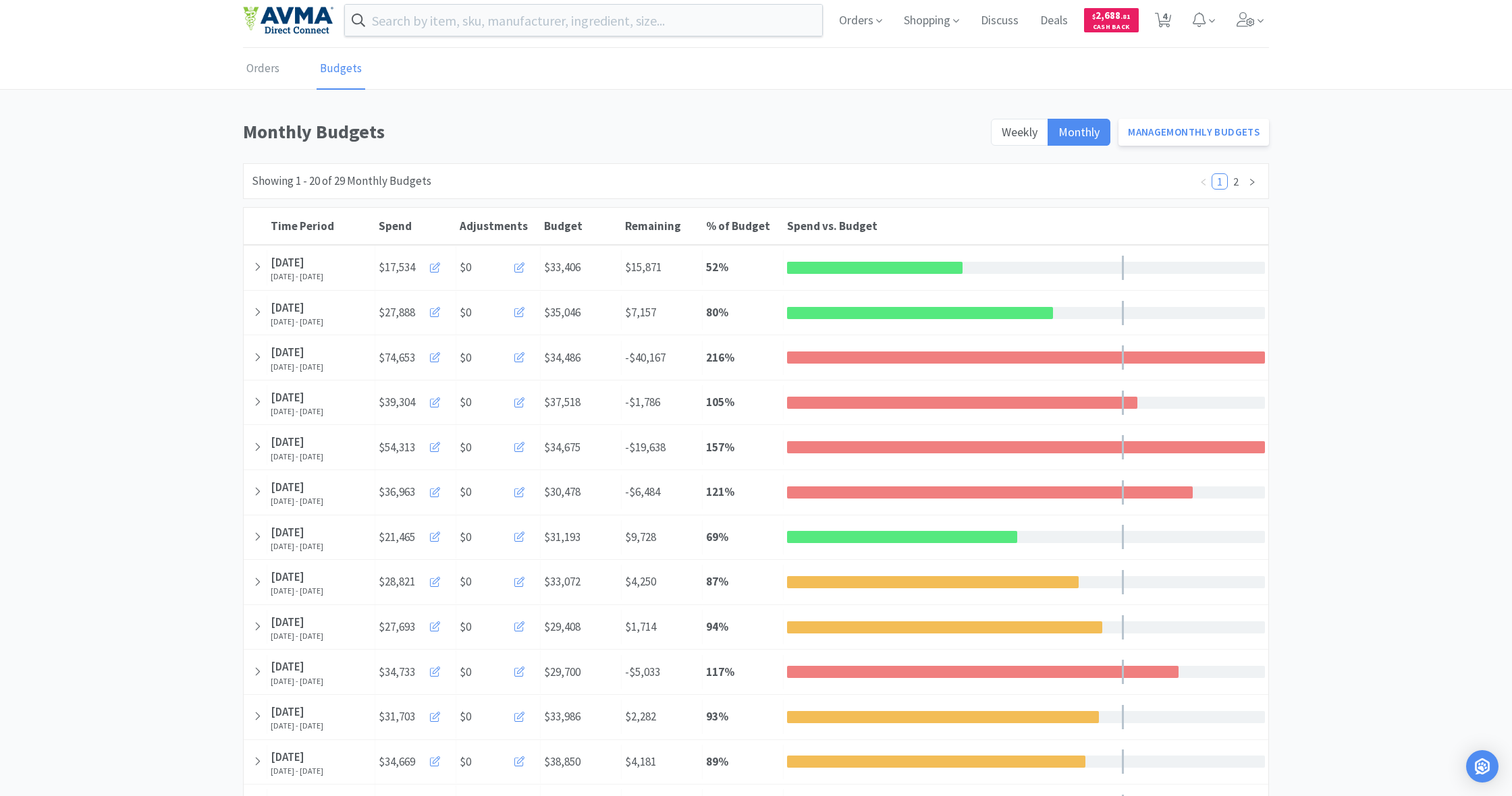
scroll to position [10, 0]
